Goal: Information Seeking & Learning: Find specific fact

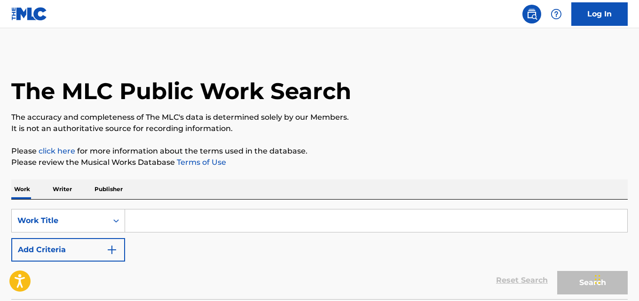
click at [390, 148] on p "Please click here for more information about the terms used in the database." at bounding box center [319, 151] width 616 height 11
click at [195, 216] on input "Search Form" at bounding box center [376, 221] width 502 height 23
paste input "Ese Loco Soy Yo"
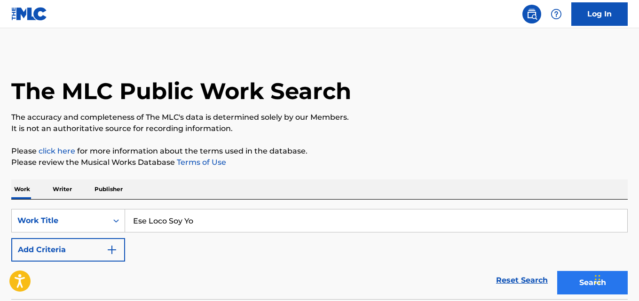
type input "Ese Loco Soy Yo"
click at [566, 280] on button "Search" at bounding box center [592, 282] width 70 height 23
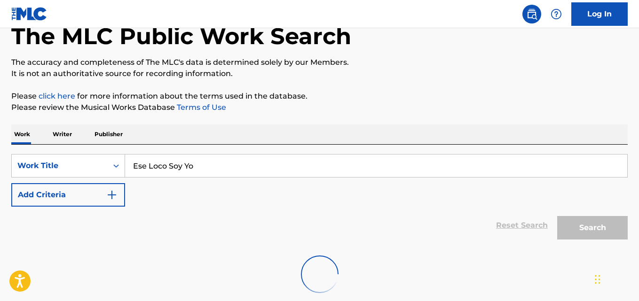
scroll to position [108, 0]
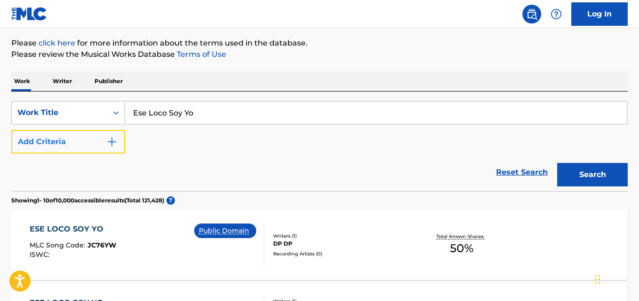
click at [125, 139] on button "Add Criteria" at bounding box center [68, 141] width 114 height 23
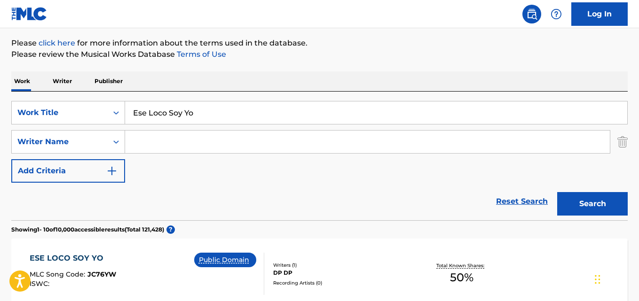
click at [166, 140] on input "Search Form" at bounding box center [367, 142] width 484 height 23
paste input "[PERSON_NAME]"
type input "[PERSON_NAME]"
click at [557, 192] on button "Search" at bounding box center [592, 203] width 70 height 23
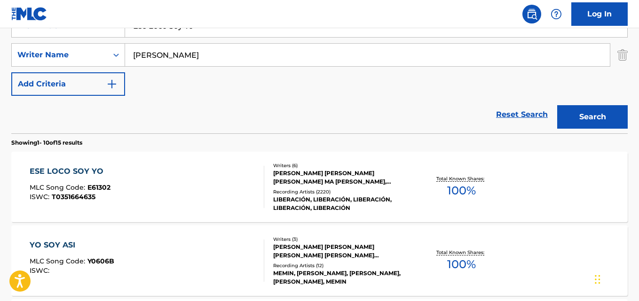
scroll to position [265, 0]
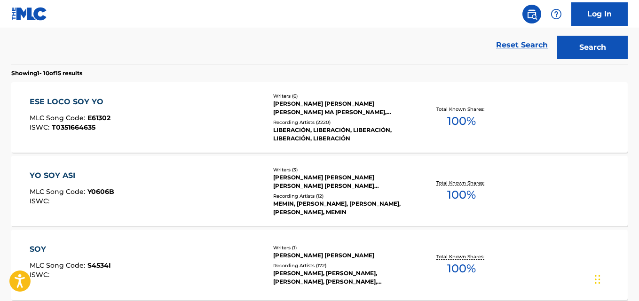
click at [59, 104] on div "ESE LOCO SOY YO" at bounding box center [70, 101] width 81 height 11
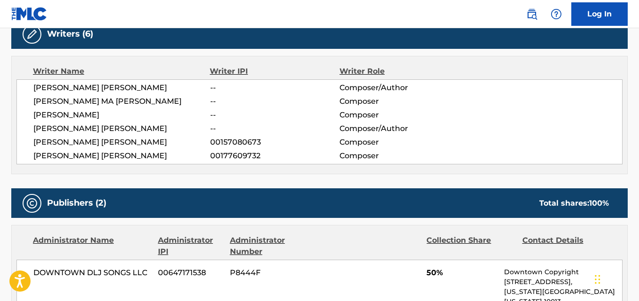
scroll to position [313, 0]
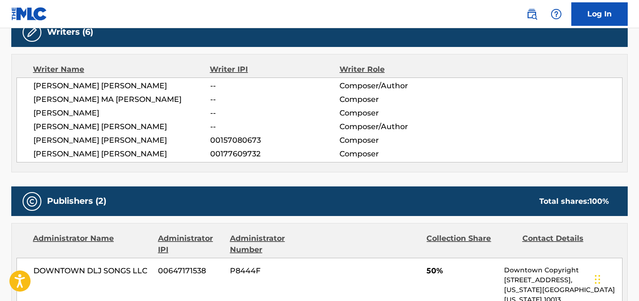
click at [96, 107] on div "[PERSON_NAME] [PERSON_NAME] -- Composer/Author [PERSON_NAME] MA [PERSON_NAME] -…" at bounding box center [319, 120] width 606 height 85
click at [95, 112] on span "[PERSON_NAME]" at bounding box center [121, 113] width 177 height 11
click at [136, 86] on span "[PERSON_NAME] [PERSON_NAME]" at bounding box center [121, 85] width 177 height 11
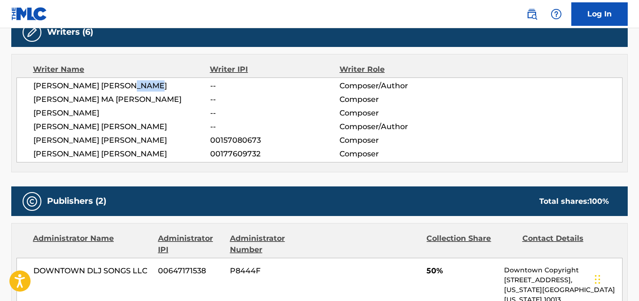
copy span "[PERSON_NAME]"
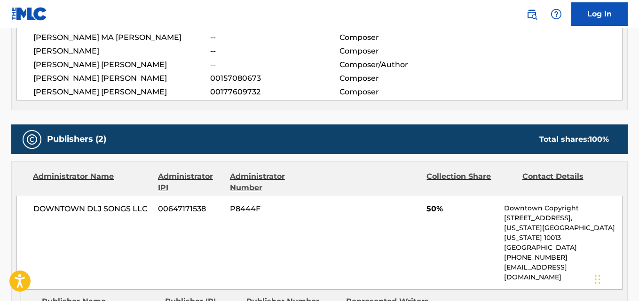
scroll to position [470, 0]
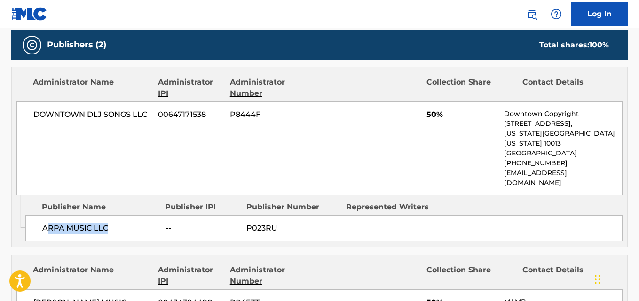
drag, startPoint x: 46, startPoint y: 206, endPoint x: 131, endPoint y: 210, distance: 84.6
click at [131, 223] on span "ARPA MUSIC LLC" at bounding box center [100, 228] width 116 height 11
click at [87, 222] on div "Publisher Name Publisher IPI Publisher Number Represented Writers ARPA MUSIC LL…" at bounding box center [325, 218] width 601 height 47
drag, startPoint x: 37, startPoint y: 215, endPoint x: 112, endPoint y: 215, distance: 75.2
click at [112, 215] on div "ARPA MUSIC LLC -- P023RU" at bounding box center [323, 228] width 597 height 26
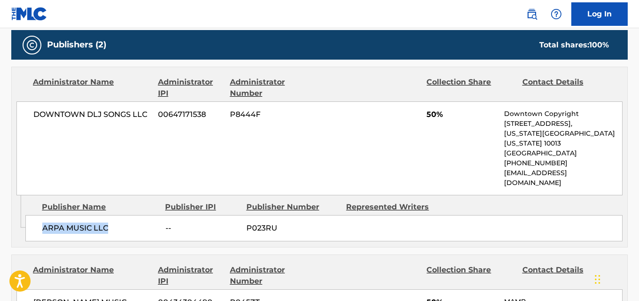
copy span "ARPA MUSIC LLC"
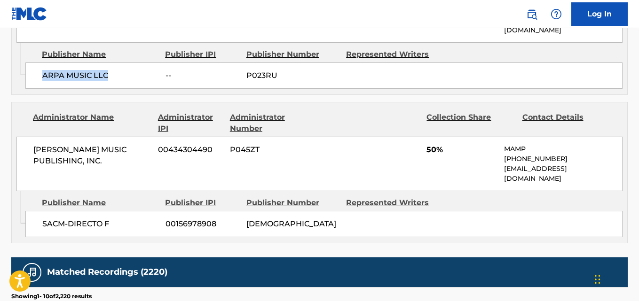
scroll to position [627, 0]
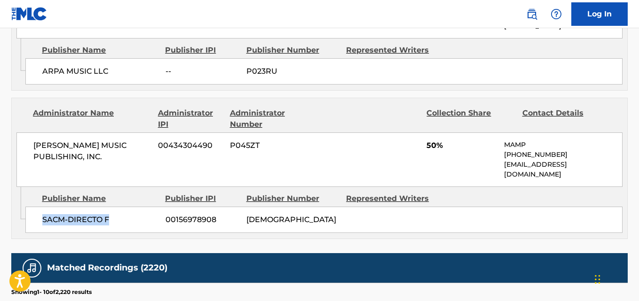
drag, startPoint x: 31, startPoint y: 200, endPoint x: 115, endPoint y: 200, distance: 83.6
click at [115, 207] on div "SACM-DIRECTO F 00156978908 PA24SM" at bounding box center [323, 220] width 597 height 26
copy span "SACM-DIRECTO F"
drag, startPoint x: 45, startPoint y: 50, endPoint x: 89, endPoint y: 53, distance: 44.8
click at [89, 66] on span "ARPA MUSIC LLC" at bounding box center [100, 71] width 116 height 11
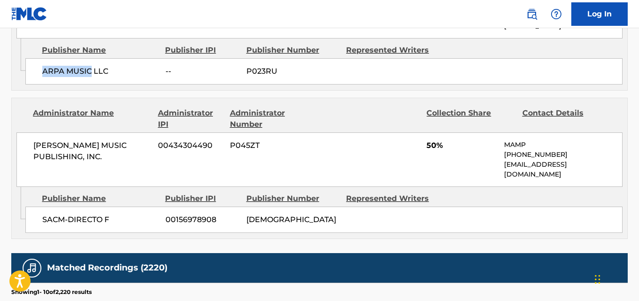
copy span "ARPA MUSIC"
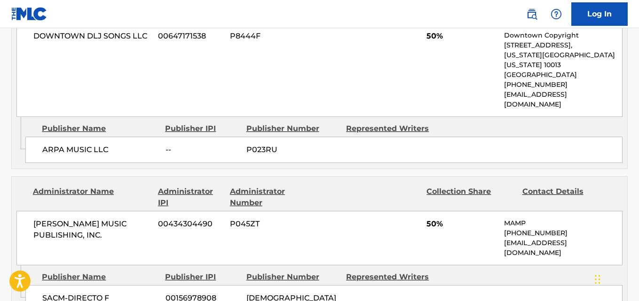
scroll to position [470, 0]
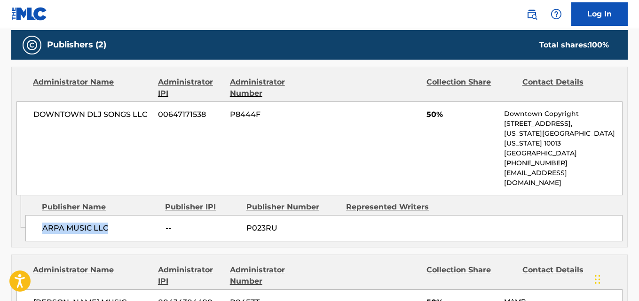
drag, startPoint x: 46, startPoint y: 209, endPoint x: 127, endPoint y: 211, distance: 80.8
click at [127, 215] on div "ARPA MUSIC LLC -- P023RU" at bounding box center [323, 228] width 597 height 26
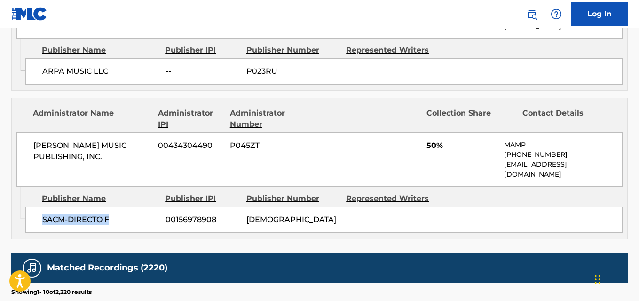
drag, startPoint x: 34, startPoint y: 207, endPoint x: 120, endPoint y: 207, distance: 85.5
click at [120, 207] on div "SACM-DIRECTO F 00156978908 PA24SM" at bounding box center [323, 220] width 597 height 26
copy span "SACM-DIRECTO F"
click at [123, 207] on div "SACM-DIRECTO F 00156978908 PA24SM" at bounding box center [323, 220] width 597 height 26
drag, startPoint x: 42, startPoint y: 202, endPoint x: 136, endPoint y: 206, distance: 93.6
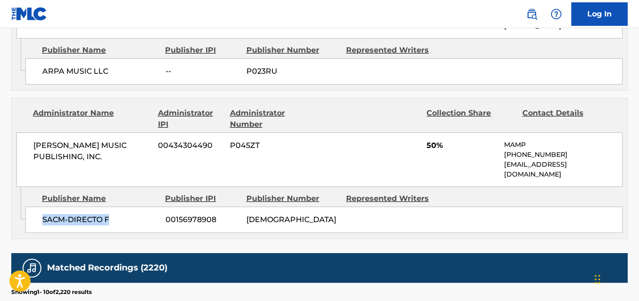
click at [136, 207] on div "SACM-DIRECTO F 00156978908 PA24SM" at bounding box center [323, 220] width 597 height 26
copy span "SACM-DIRECTO F"
drag, startPoint x: 106, startPoint y: 214, endPoint x: 44, endPoint y: 209, distance: 62.7
click at [106, 214] on div "Admin Original Publisher Connecting Line Publisher Name Publisher IPI Publisher…" at bounding box center [319, 213] width 615 height 52
click at [39, 207] on div "SACM-DIRECTO F 00156978908 PA24SM" at bounding box center [323, 220] width 597 height 26
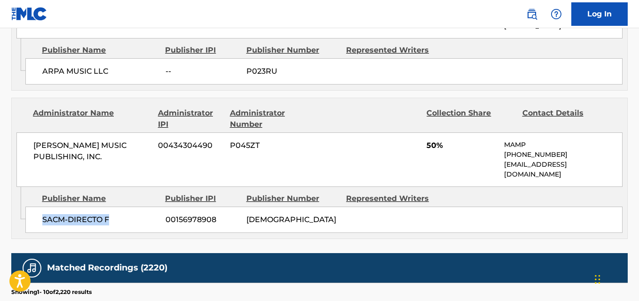
drag, startPoint x: 40, startPoint y: 198, endPoint x: 148, endPoint y: 198, distance: 108.1
click at [148, 207] on div "SACM-DIRECTO F 00156978908 PA24SM" at bounding box center [323, 220] width 597 height 26
copy span "SACM-DIRECTO F"
drag, startPoint x: 35, startPoint y: 129, endPoint x: 118, endPoint y: 144, distance: 84.4
click at [118, 144] on div "[PERSON_NAME] MUSIC PUBLISHING, INC. 00434304490 P045ZT 50% MAMP [PHONE_NUMBER]…" at bounding box center [319, 159] width 606 height 55
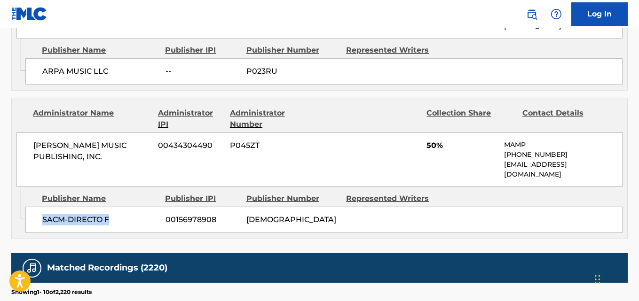
copy span "[PERSON_NAME] MUSIC PUBLISHING, INC."
drag, startPoint x: 100, startPoint y: 190, endPoint x: 85, endPoint y: 193, distance: 14.8
click at [99, 207] on div "SACM-DIRECTO F 00156978908 PA24SM" at bounding box center [323, 220] width 597 height 26
drag, startPoint x: 42, startPoint y: 197, endPoint x: 126, endPoint y: 198, distance: 84.1
click at [126, 214] on span "SACM-DIRECTO F" at bounding box center [100, 219] width 116 height 11
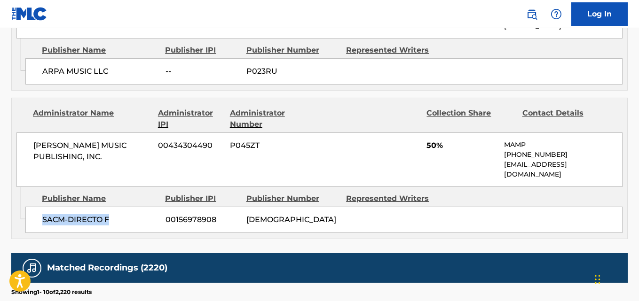
copy span "SACM-DIRECTO F"
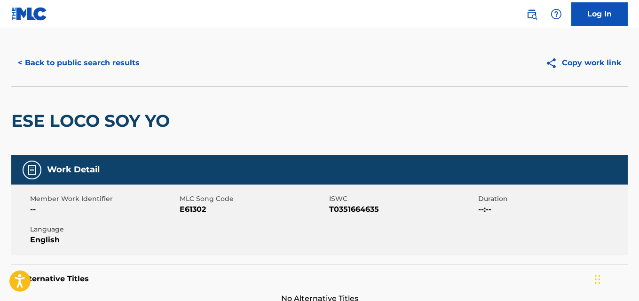
scroll to position [0, 0]
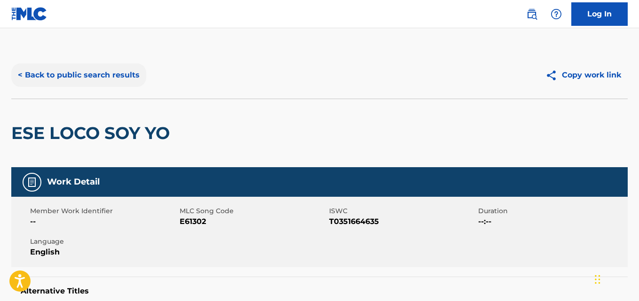
click at [115, 75] on button "< Back to public search results" at bounding box center [78, 74] width 135 height 23
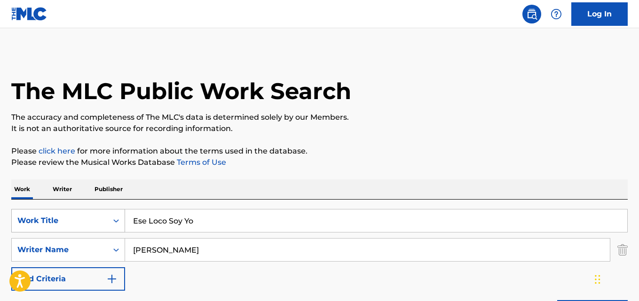
drag, startPoint x: 212, startPoint y: 224, endPoint x: 82, endPoint y: 227, distance: 129.7
click at [82, 227] on div "SearchWithCriteria12c02a33-9391-453b-9c36-d4649484600b Work Title Ese Loco Soy …" at bounding box center [319, 220] width 616 height 23
paste input "Hood Bitch Aesthetic"
type input "Hood Bitch Aesthetic"
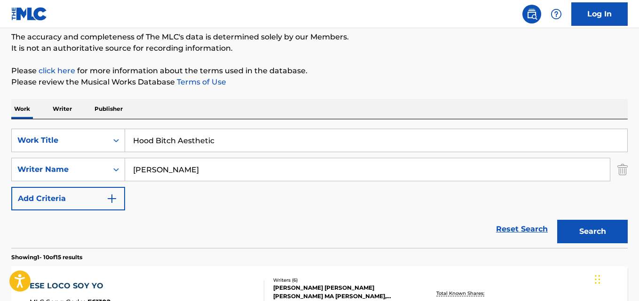
scroll to position [78, 0]
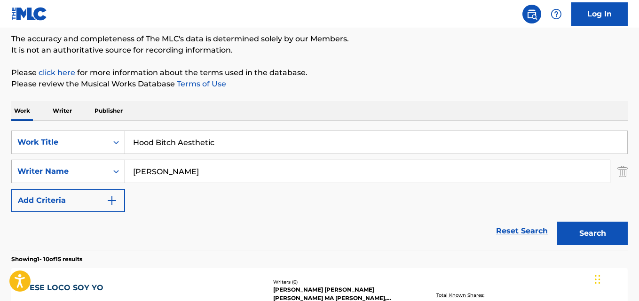
drag, startPoint x: 214, startPoint y: 170, endPoint x: 29, endPoint y: 170, distance: 185.6
click at [29, 170] on div "SearchWithCriteria3d5ac01d-b4f8-45ab-82bc-2de3d645019a Writer Name [PERSON_NAME]" at bounding box center [319, 171] width 616 height 23
paste input "[GEOGRAPHIC_DATA]"
type input "[GEOGRAPHIC_DATA]"
click at [557, 222] on button "Search" at bounding box center [592, 233] width 70 height 23
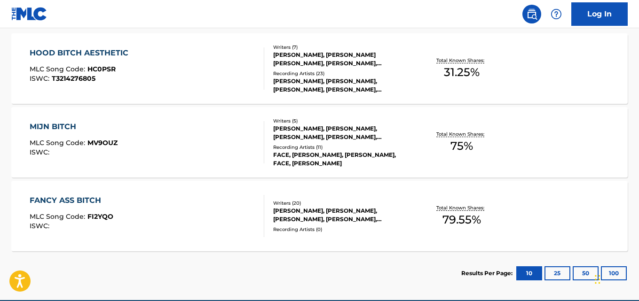
scroll to position [156, 0]
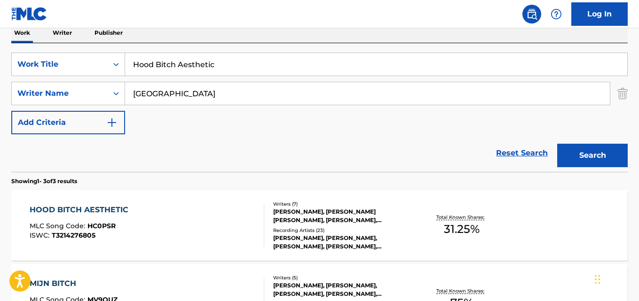
click at [291, 237] on div "[PERSON_NAME], [PERSON_NAME], [PERSON_NAME], [PERSON_NAME], [PERSON_NAME]" at bounding box center [341, 242] width 137 height 17
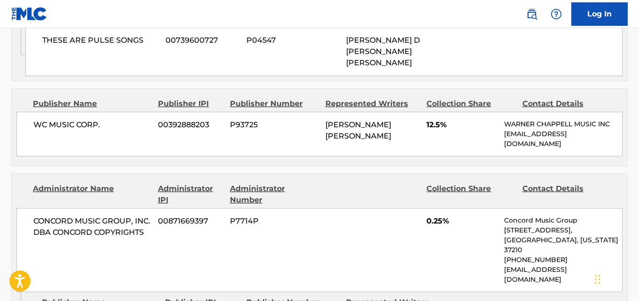
scroll to position [626, 0]
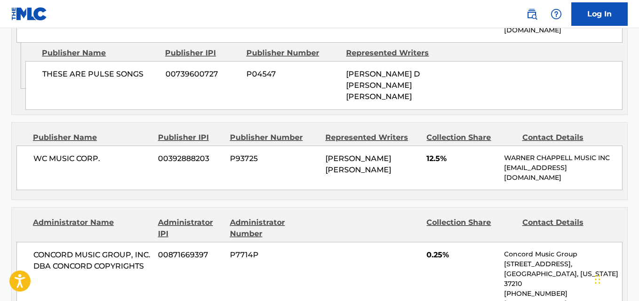
click at [429, 153] on span "12.5%" at bounding box center [461, 158] width 70 height 11
copy span "12.5"
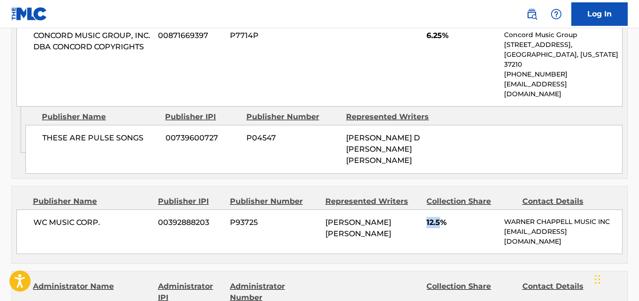
scroll to position [470, 0]
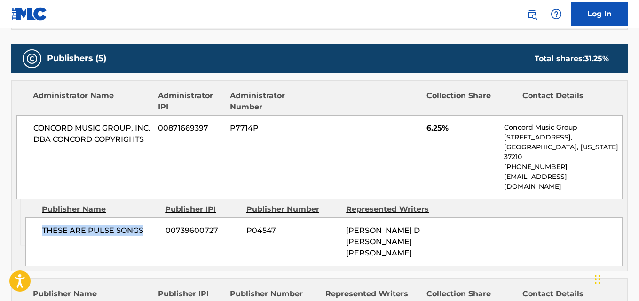
drag, startPoint x: 40, startPoint y: 214, endPoint x: 140, endPoint y: 218, distance: 100.6
click at [140, 218] on div "THESE ARE PULSE SONGS 00739600727 P04547 [PERSON_NAME] D [PERSON_NAME] [PERSON_…" at bounding box center [323, 242] width 597 height 49
click at [431, 125] on span "6.25%" at bounding box center [461, 128] width 70 height 11
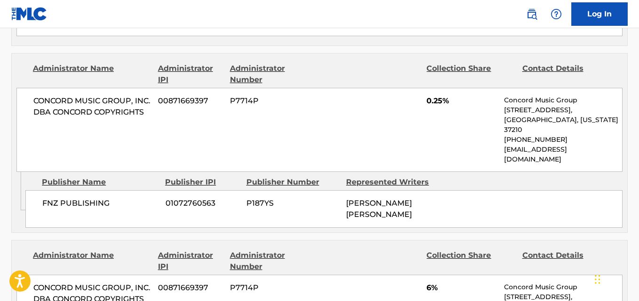
scroll to position [783, 0]
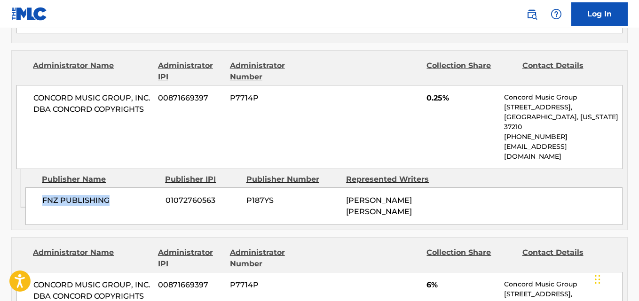
drag, startPoint x: 39, startPoint y: 167, endPoint x: 113, endPoint y: 167, distance: 73.8
click at [113, 187] on div "FNZ PUBLISHING 01072760563 P187YS [PERSON_NAME] [PERSON_NAME]" at bounding box center [323, 206] width 597 height 38
click at [431, 93] on span "0.25%" at bounding box center [461, 98] width 70 height 11
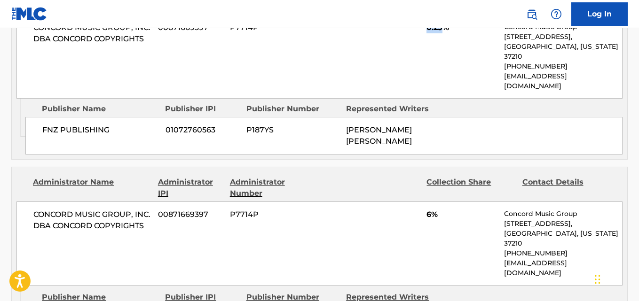
scroll to position [940, 0]
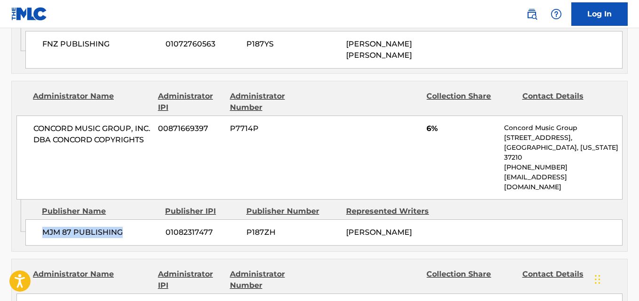
drag, startPoint x: 34, startPoint y: 169, endPoint x: 146, endPoint y: 170, distance: 111.4
click at [146, 219] on div "MJM 87 PUBLISHING 01082317477 P187ZH [PERSON_NAME]" at bounding box center [323, 232] width 597 height 26
click at [422, 116] on div "CONCORD MUSIC GROUP, INC. DBA CONCORD COPYRIGHTS 00871669397 P7714P 6% Concord …" at bounding box center [319, 158] width 606 height 84
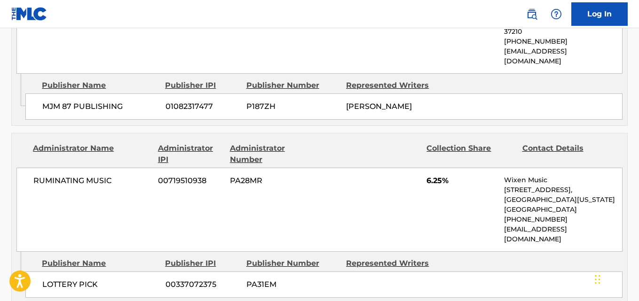
scroll to position [1096, 0]
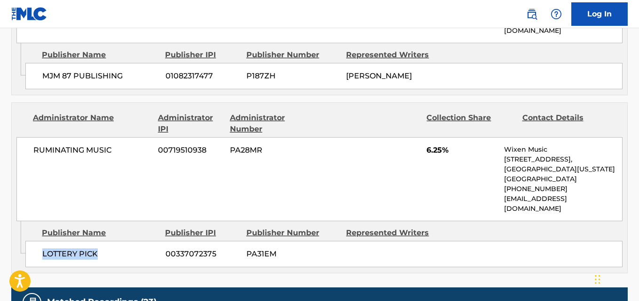
drag, startPoint x: 41, startPoint y: 182, endPoint x: 143, endPoint y: 182, distance: 102.0
click at [143, 241] on div "LOTTERY PICK 00337072375 PA31EM" at bounding box center [323, 254] width 597 height 26
click at [425, 137] on div "RUMINATING MUSIC 00719510938 PA28MR 6.25% Wixen Music [STREET_ADDRESS][US_STATE…" at bounding box center [319, 179] width 606 height 84
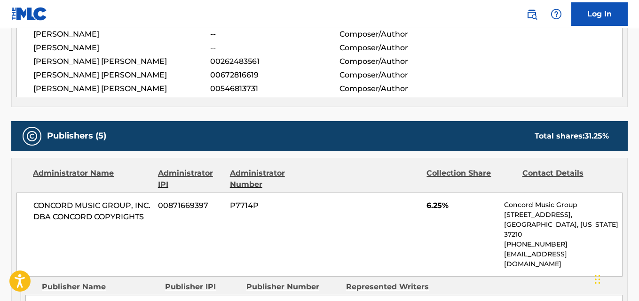
scroll to position [313, 0]
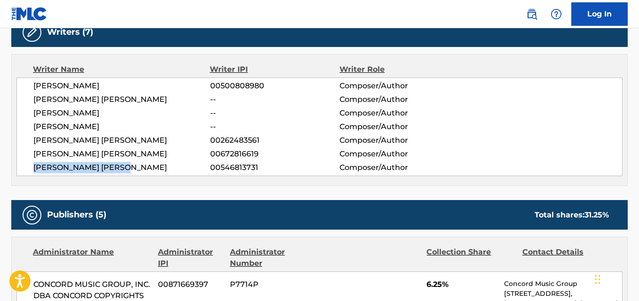
drag, startPoint x: 29, startPoint y: 166, endPoint x: 139, endPoint y: 169, distance: 110.0
click at [139, 169] on div "[PERSON_NAME] 00500808980 Composer/Author [PERSON_NAME] [PERSON_NAME] -- Compos…" at bounding box center [319, 127] width 606 height 99
drag, startPoint x: 31, startPoint y: 140, endPoint x: 130, endPoint y: 140, distance: 98.2
click at [130, 140] on div "[PERSON_NAME] 00500808980 Composer/Author [PERSON_NAME] [PERSON_NAME] -- Compos…" at bounding box center [319, 127] width 606 height 99
